Goal: Task Accomplishment & Management: Manage account settings

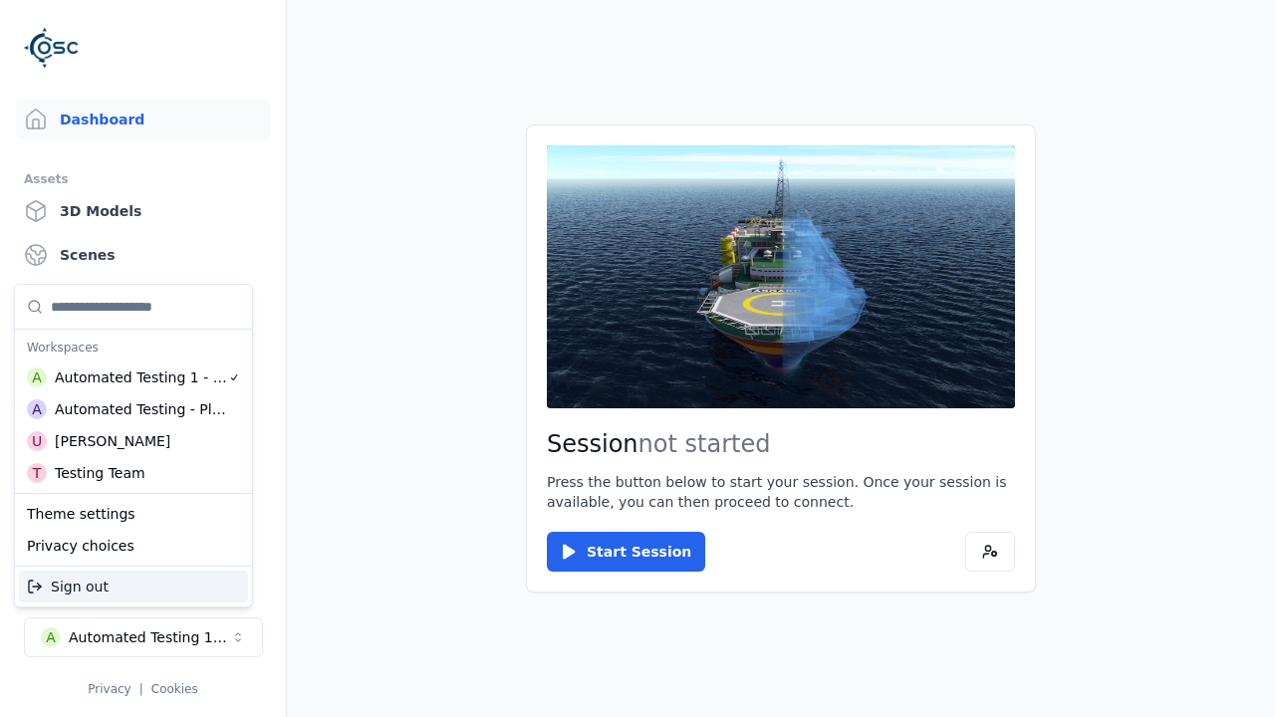
click at [134, 410] on div "Automated Testing - Playwright" at bounding box center [141, 410] width 172 height 20
click at [638, 359] on html "Support Dashboard Assets 3D Models Scenes Datasets Recordings Support Documenta…" at bounding box center [637, 358] width 1275 height 717
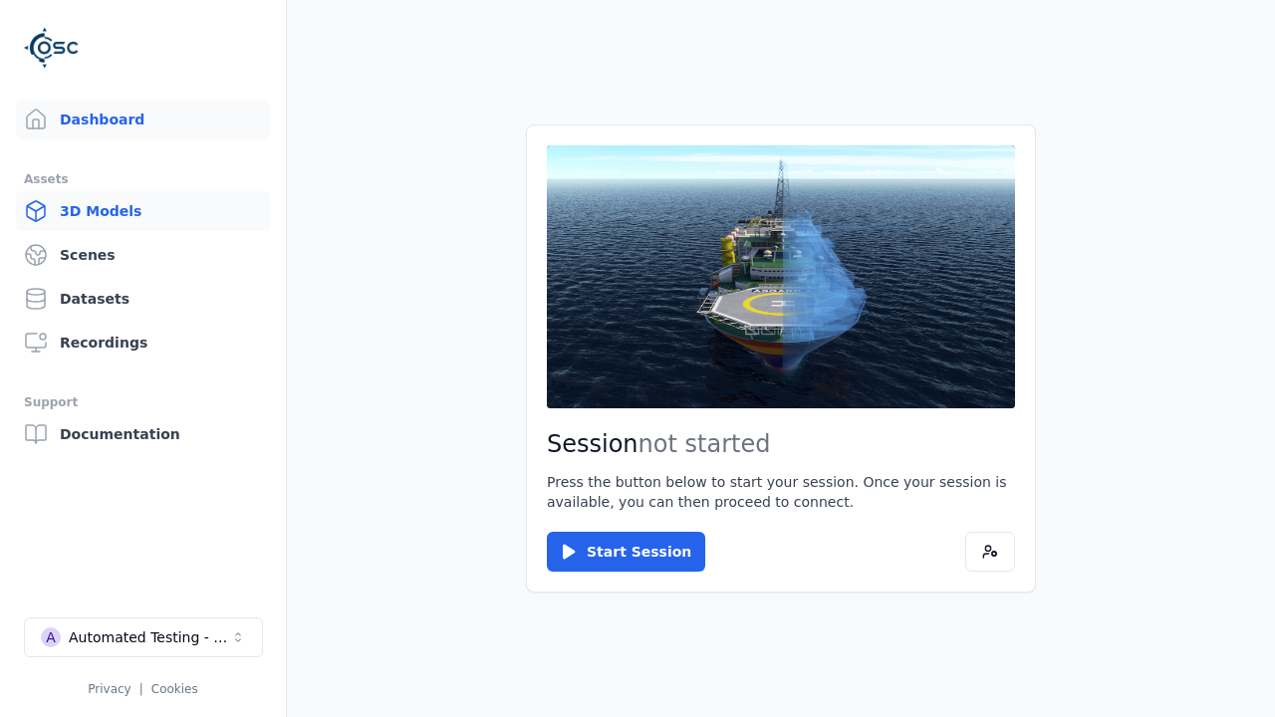
click at [142, 211] on link "3D Models" at bounding box center [143, 211] width 254 height 40
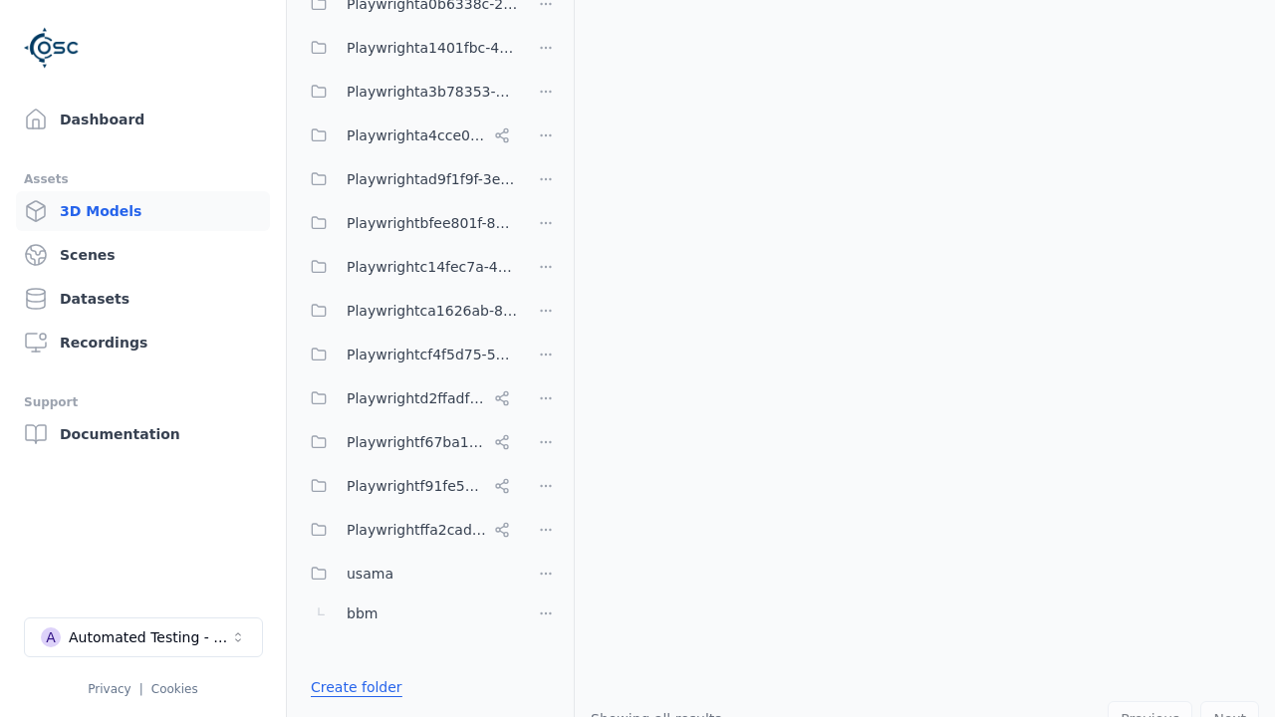
click at [351, 687] on link "Create folder" at bounding box center [357, 688] width 92 height 20
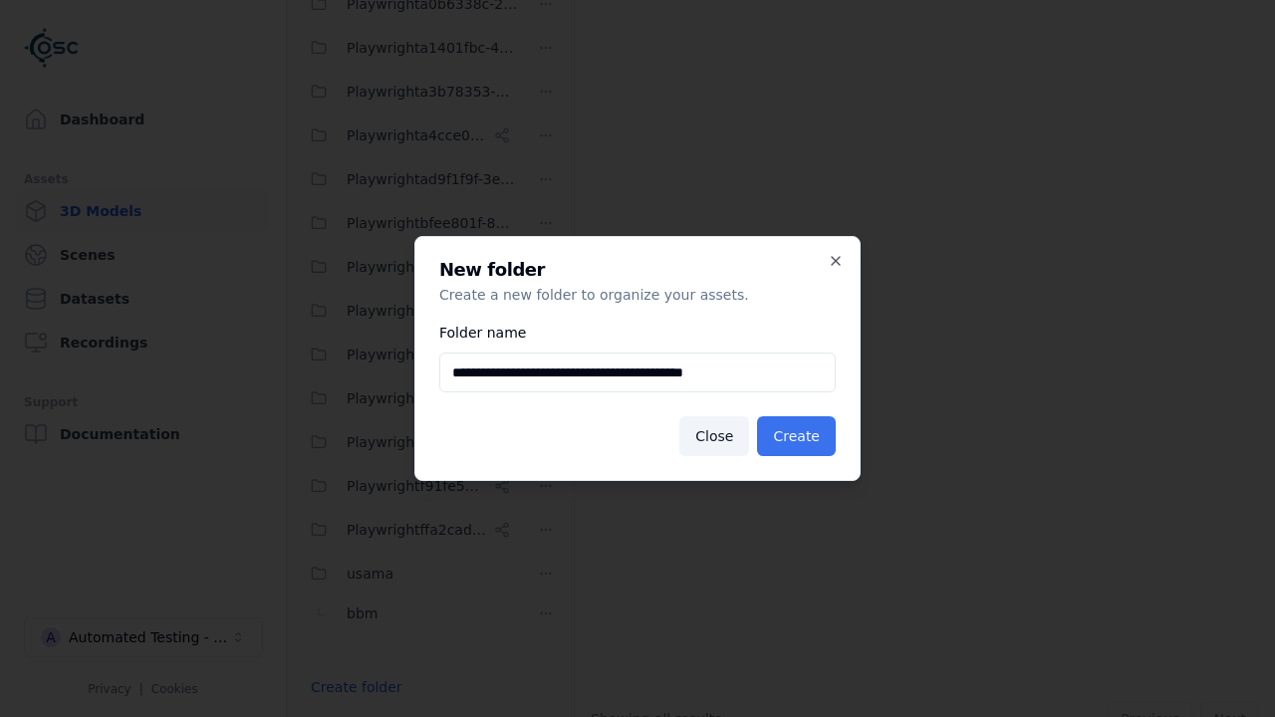
type input "**********"
click at [799, 436] on button "Create" at bounding box center [796, 436] width 79 height 40
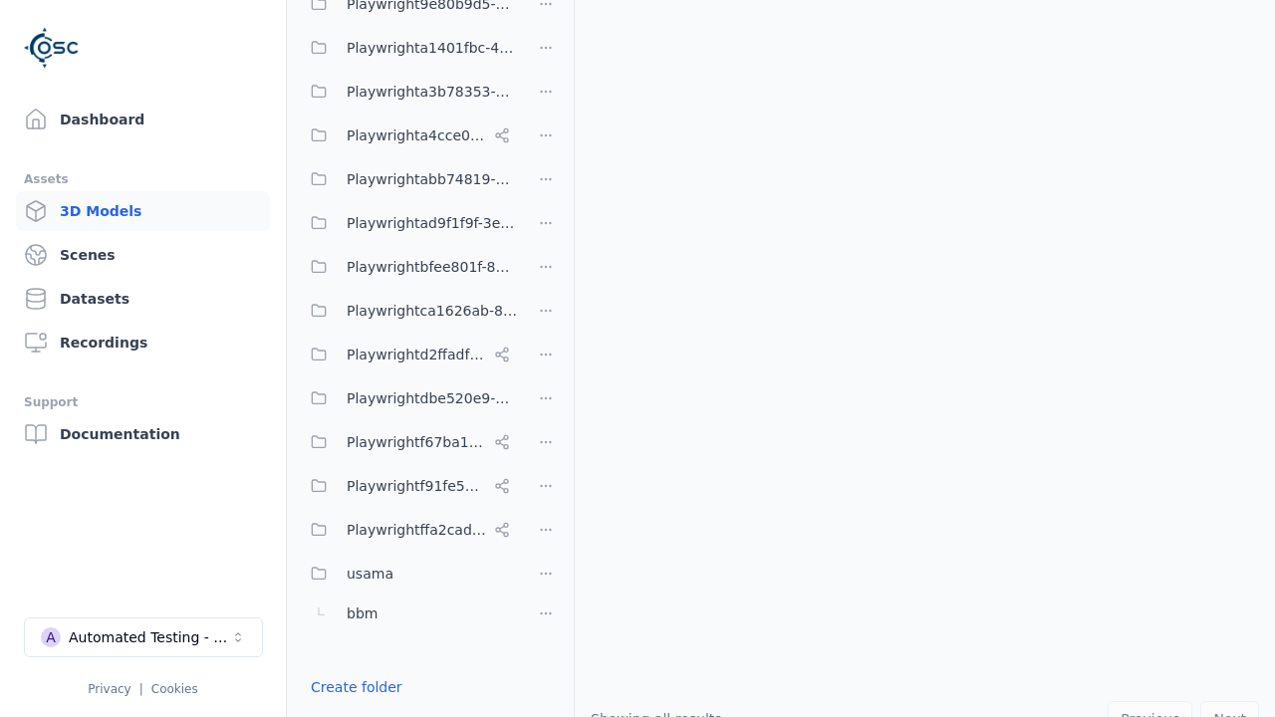
click at [350, 705] on button "Done editing" at bounding box center [356, 723] width 114 height 36
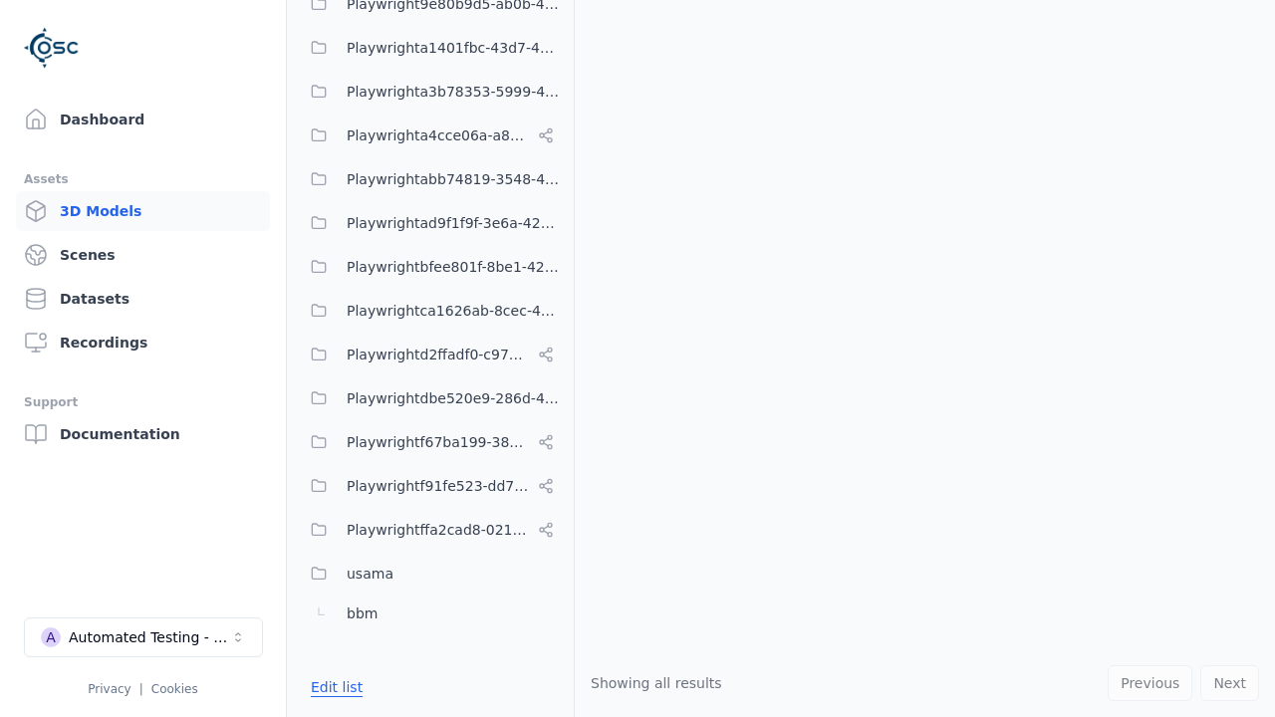
scroll to position [918, 0]
click at [333, 687] on button "Edit list" at bounding box center [337, 688] width 76 height 36
